Goal: Task Accomplishment & Management: Use online tool/utility

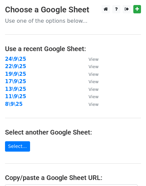
scroll to position [56, 0]
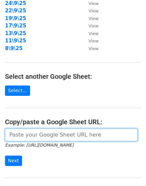
click at [43, 134] on input "url" at bounding box center [71, 135] width 133 height 13
paste input "[URL][DOMAIN_NAME]"
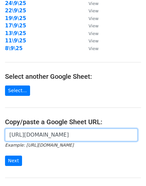
scroll to position [0, 151]
type input "[URL][DOMAIN_NAME]"
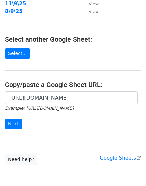
scroll to position [125, 0]
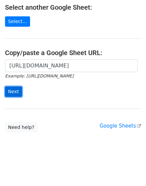
click at [12, 92] on input "Next" at bounding box center [13, 91] width 17 height 10
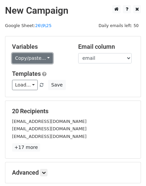
click at [32, 55] on link "Copy/paste..." at bounding box center [32, 58] width 41 height 10
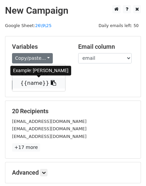
click at [37, 82] on link "{{name}}" at bounding box center [38, 83] width 53 height 11
